Goal: Information Seeking & Learning: Compare options

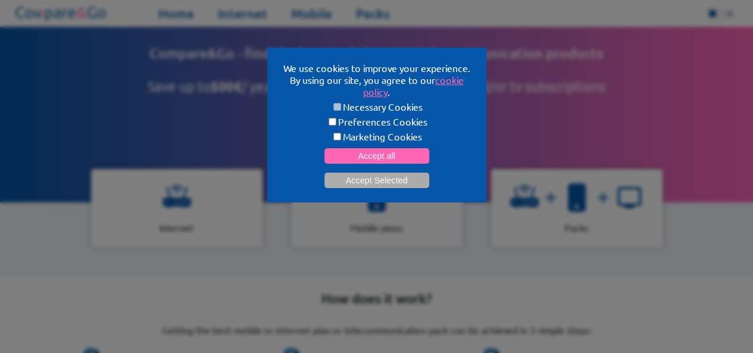
click at [364, 152] on button "Accept all" at bounding box center [376, 155] width 105 height 15
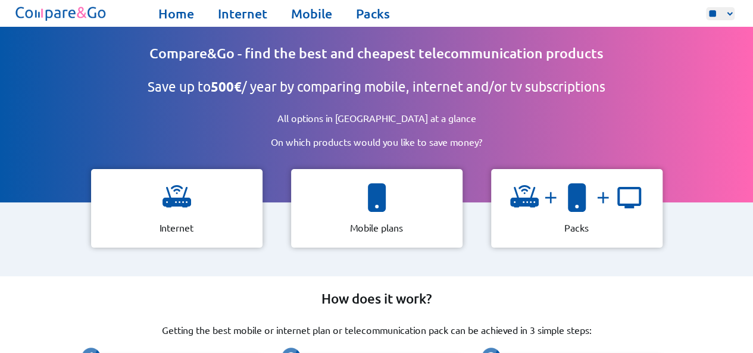
scroll to position [69, 0]
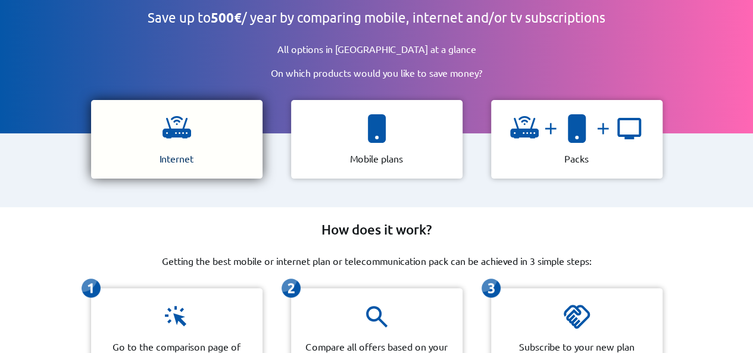
click at [232, 129] on div "Internet" at bounding box center [176, 139] width 171 height 79
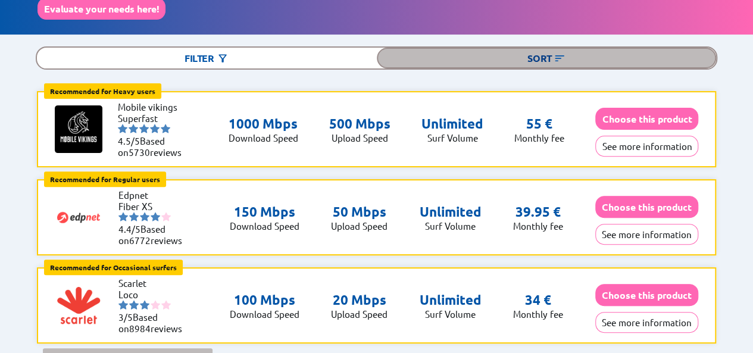
scroll to position [105, 0]
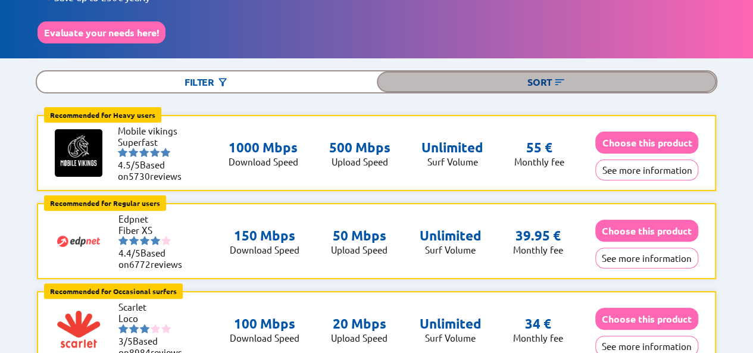
click at [541, 79] on div "Sort" at bounding box center [547, 81] width 340 height 21
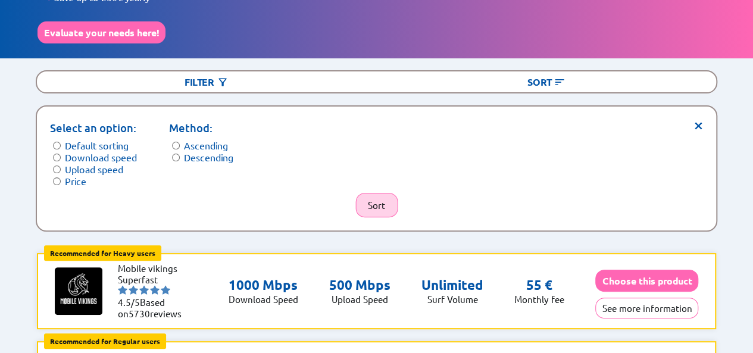
click at [367, 193] on button "Sort" at bounding box center [376, 205] width 42 height 24
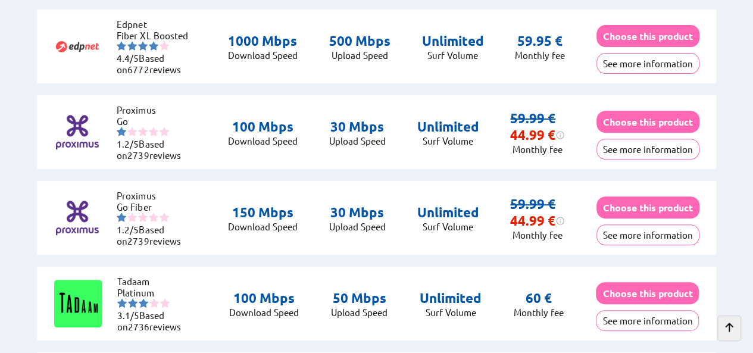
scroll to position [2452, 0]
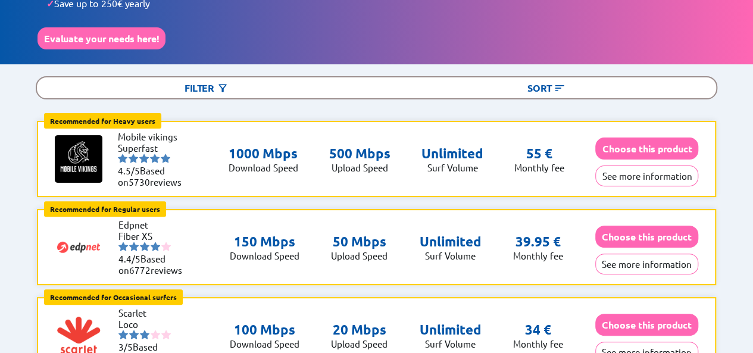
scroll to position [101, 0]
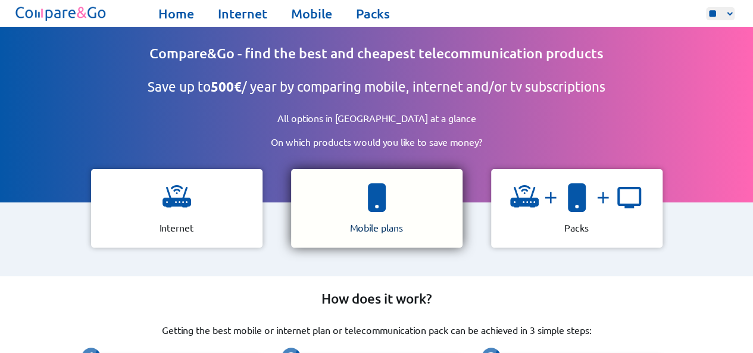
click at [346, 190] on div "Mobile plans" at bounding box center [376, 208] width 171 height 79
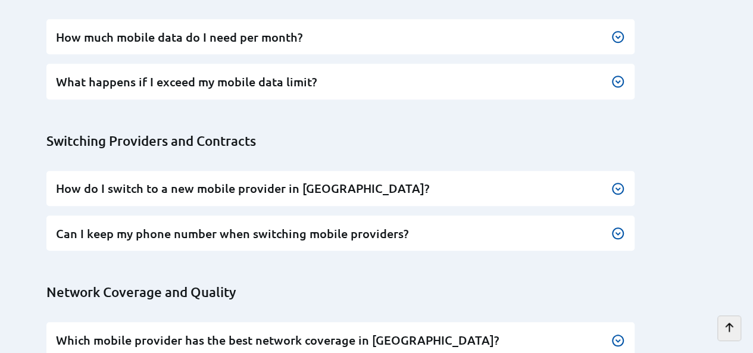
scroll to position [454, 0]
